Goal: Information Seeking & Learning: Learn about a topic

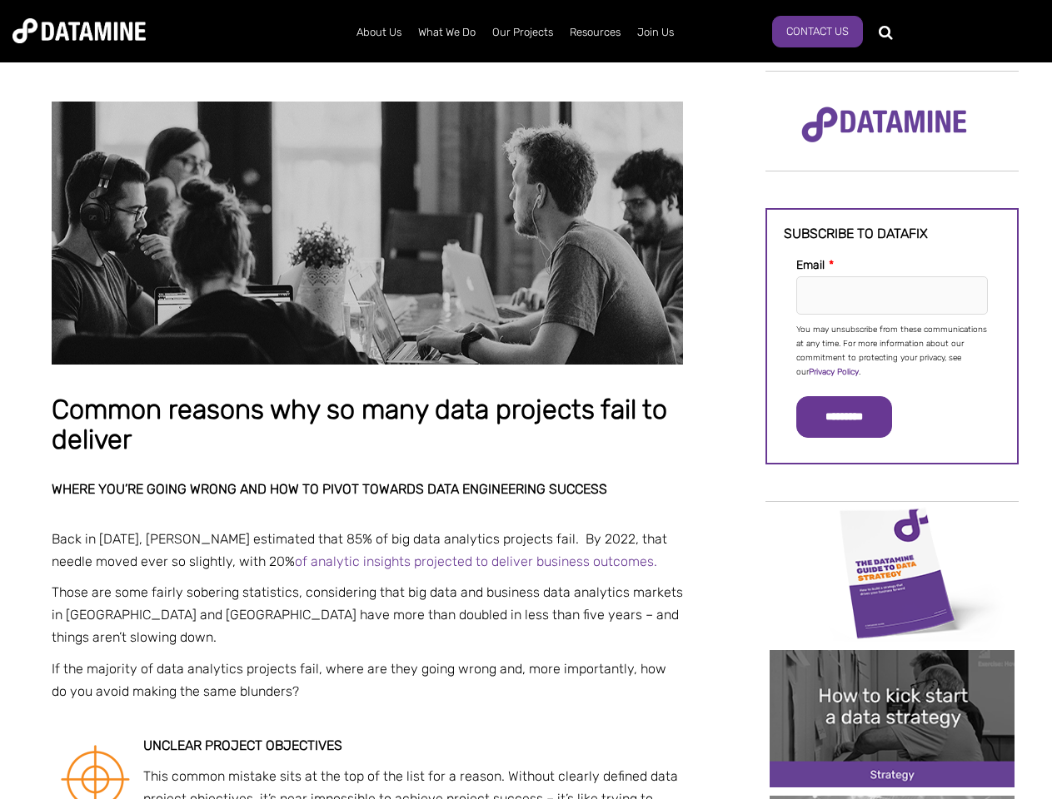
click at [892, 350] on p "You may unsubscribe from these communications at any time. For more information…" at bounding box center [892, 351] width 192 height 57
click at [853, 417] on input "*********" at bounding box center [844, 417] width 96 height 42
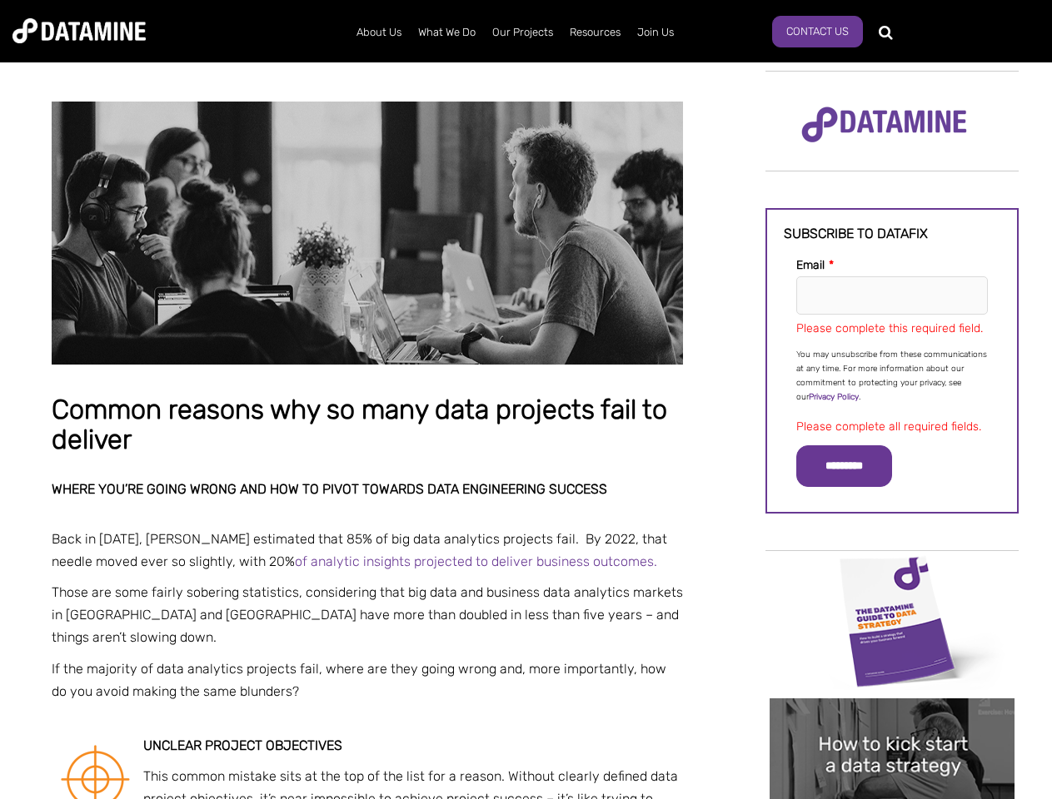
click at [892, 572] on img "Image grid with {{ image_count }} images." at bounding box center [891, 621] width 245 height 137
click at [892, 572] on div "✕" at bounding box center [526, 399] width 1052 height 799
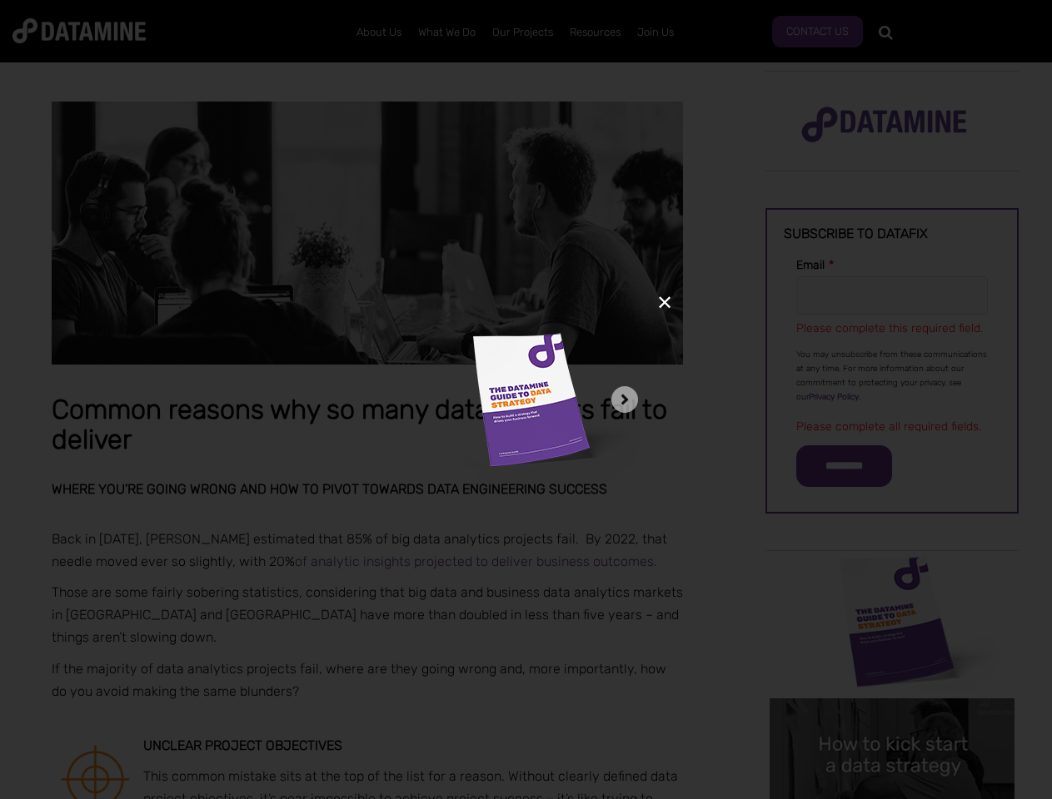
click at [892, 719] on div "✕" at bounding box center [526, 399] width 1052 height 799
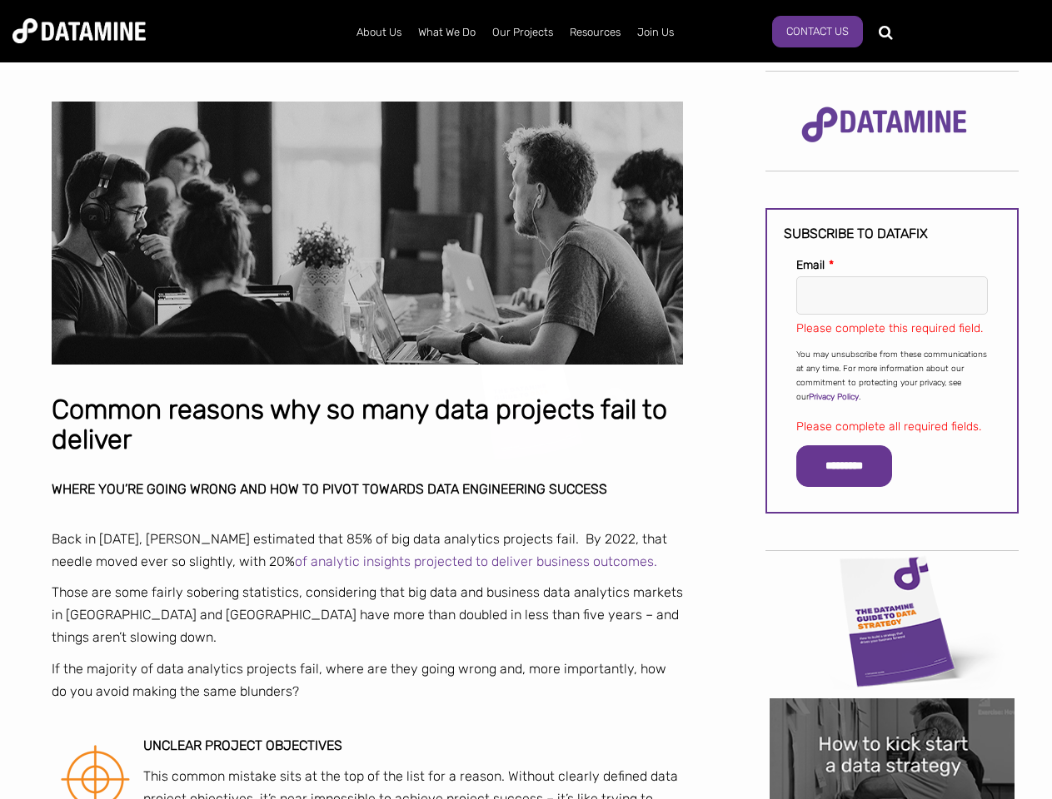
click at [892, 719] on img "Image grid with {{ image_count }} images." at bounding box center [891, 767] width 245 height 137
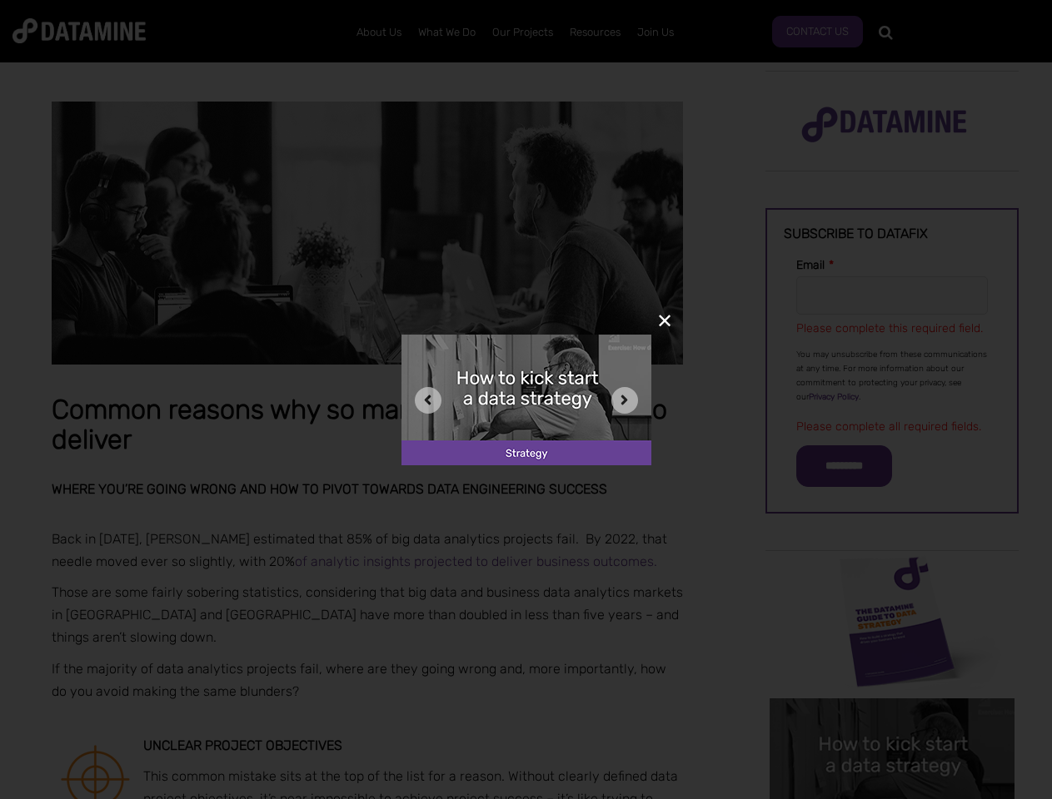
click at [892, 798] on div "✕" at bounding box center [526, 399] width 1052 height 799
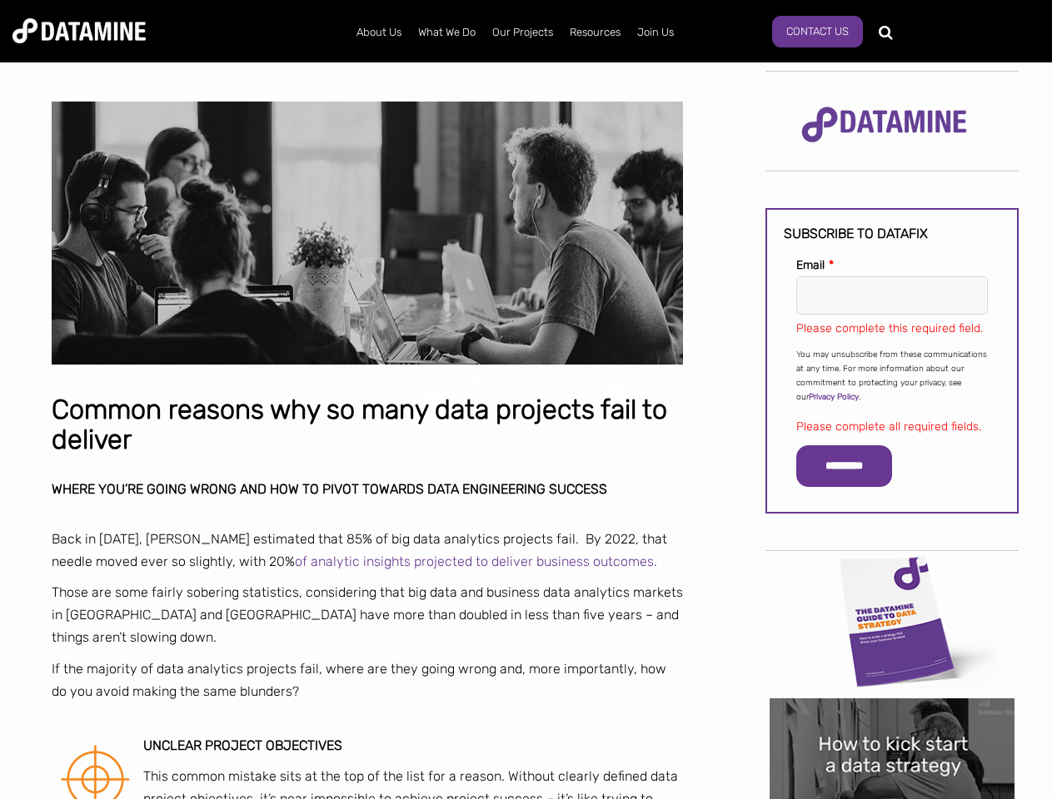
click at [892, 798] on div "✕" at bounding box center [526, 399] width 1052 height 799
